Goal: Navigation & Orientation: Find specific page/section

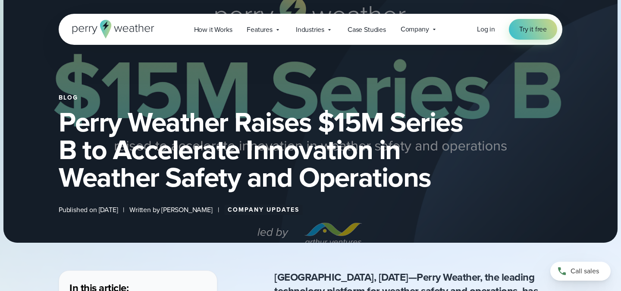
scroll to position [55, 0]
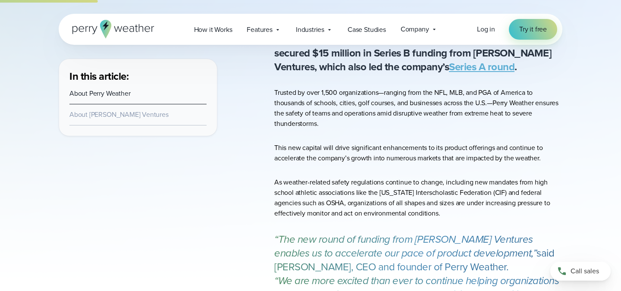
scroll to position [867, 0]
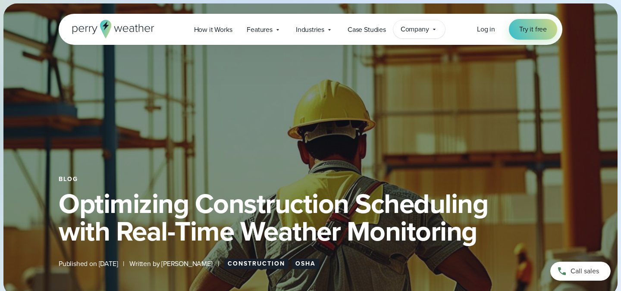
click at [416, 28] on span "Company" at bounding box center [414, 29] width 28 height 10
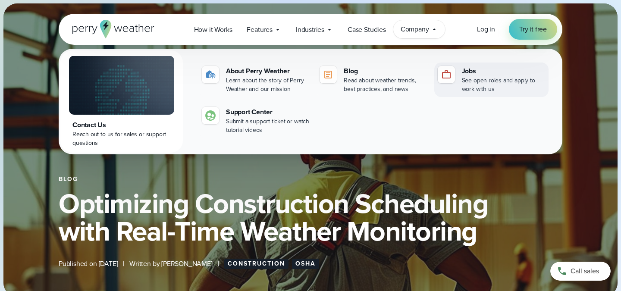
click at [481, 78] on div "See open roles and apply to work with us" at bounding box center [503, 84] width 83 height 17
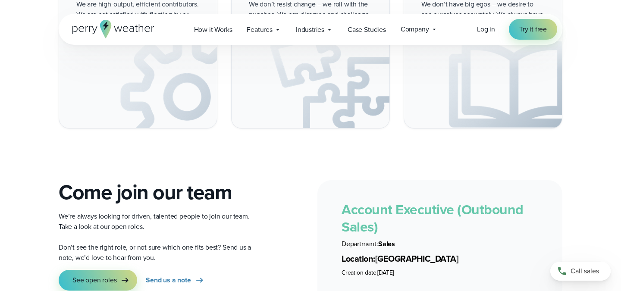
scroll to position [1511, 0]
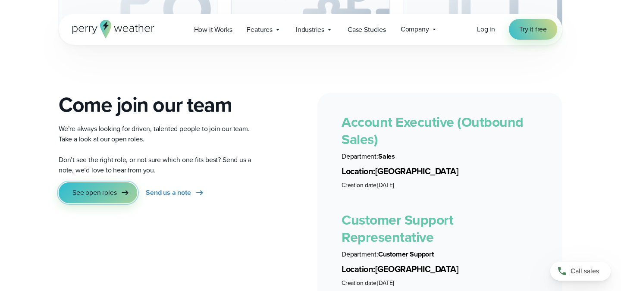
click at [122, 187] on icon at bounding box center [125, 192] width 10 height 10
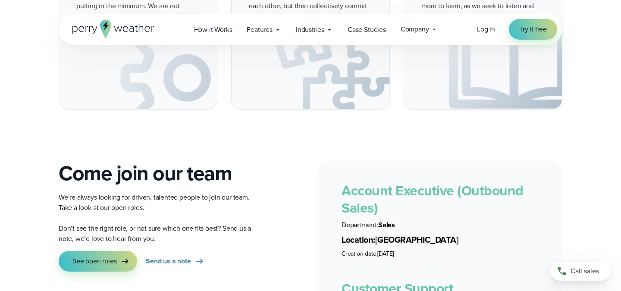
scroll to position [1445, 0]
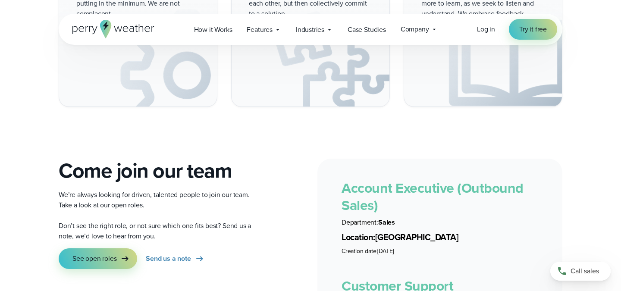
click at [358, 179] on link "Account Executive (Outbound Sales)" at bounding box center [432, 197] width 182 height 38
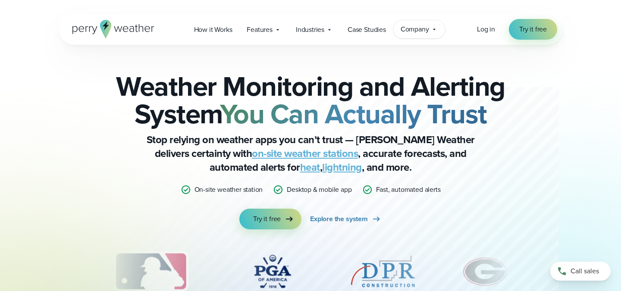
click at [422, 31] on span "Company" at bounding box center [414, 29] width 28 height 10
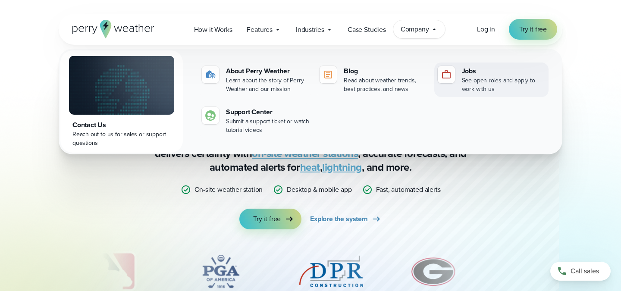
click at [477, 83] on div "See open roles and apply to work with us" at bounding box center [503, 84] width 83 height 17
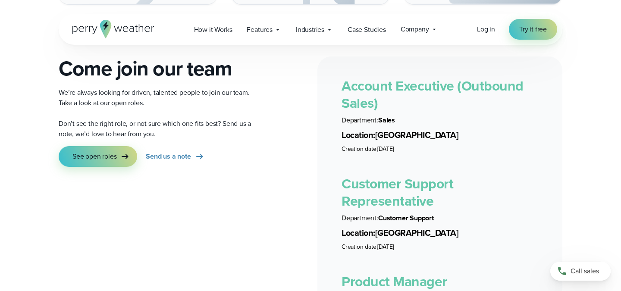
scroll to position [1521, 0]
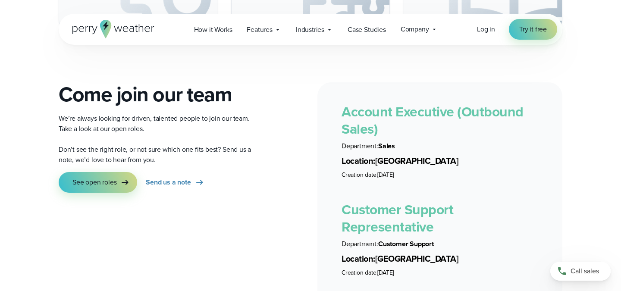
click at [383, 102] on link "Account Executive (Outbound Sales)" at bounding box center [432, 120] width 182 height 38
